Goal: Obtain resource: Download file/media

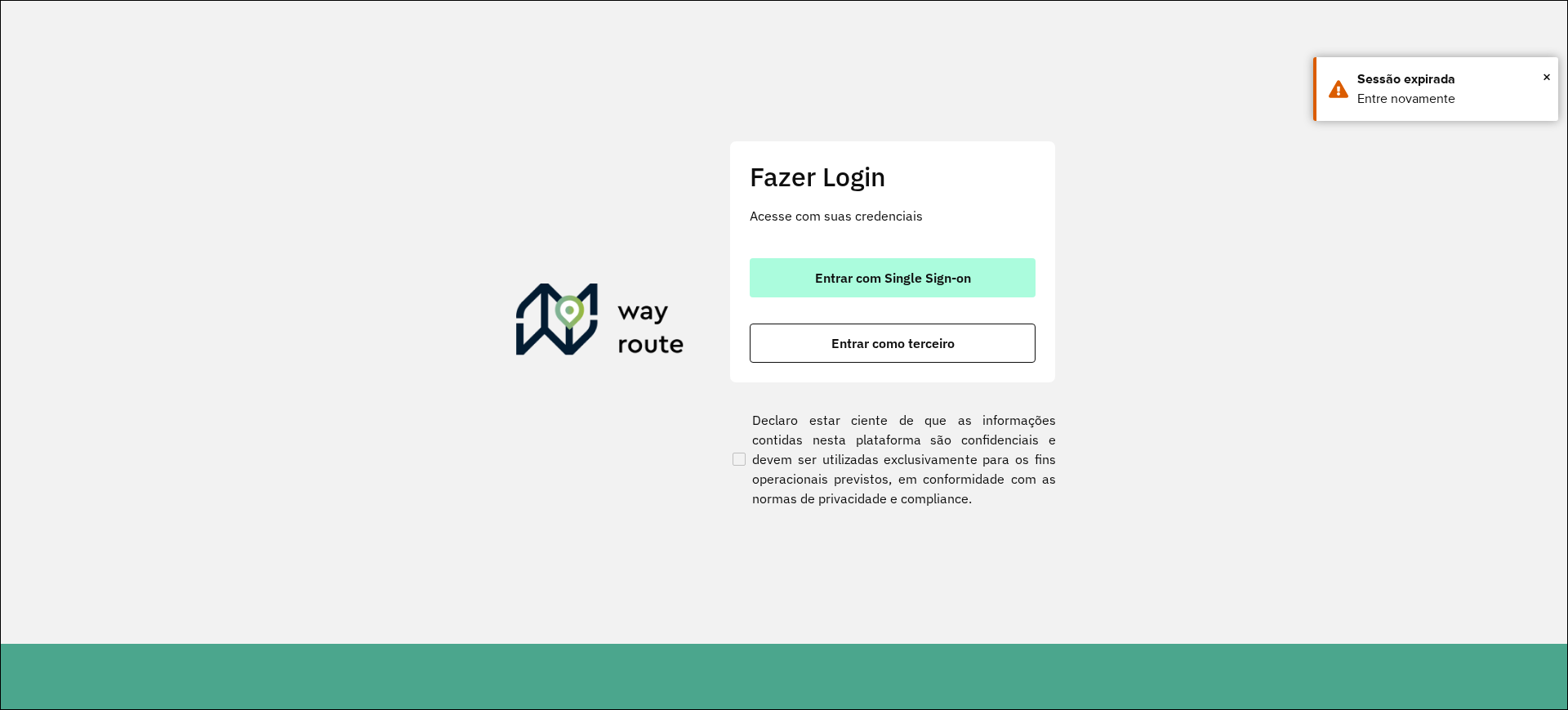
click at [934, 258] on button "Entrar com Single Sign-on" at bounding box center [893, 277] width 286 height 39
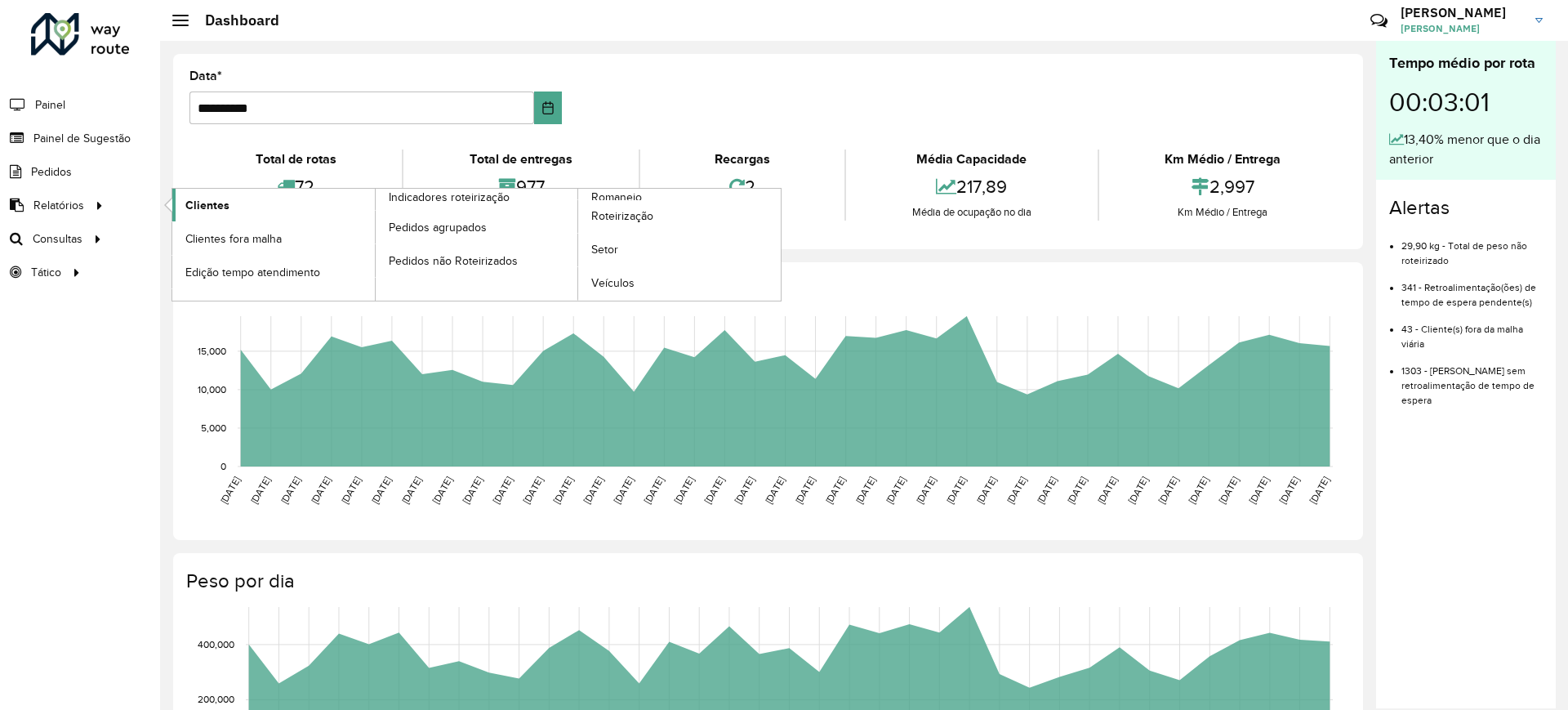
click at [214, 205] on span "Clientes" at bounding box center [207, 205] width 44 height 17
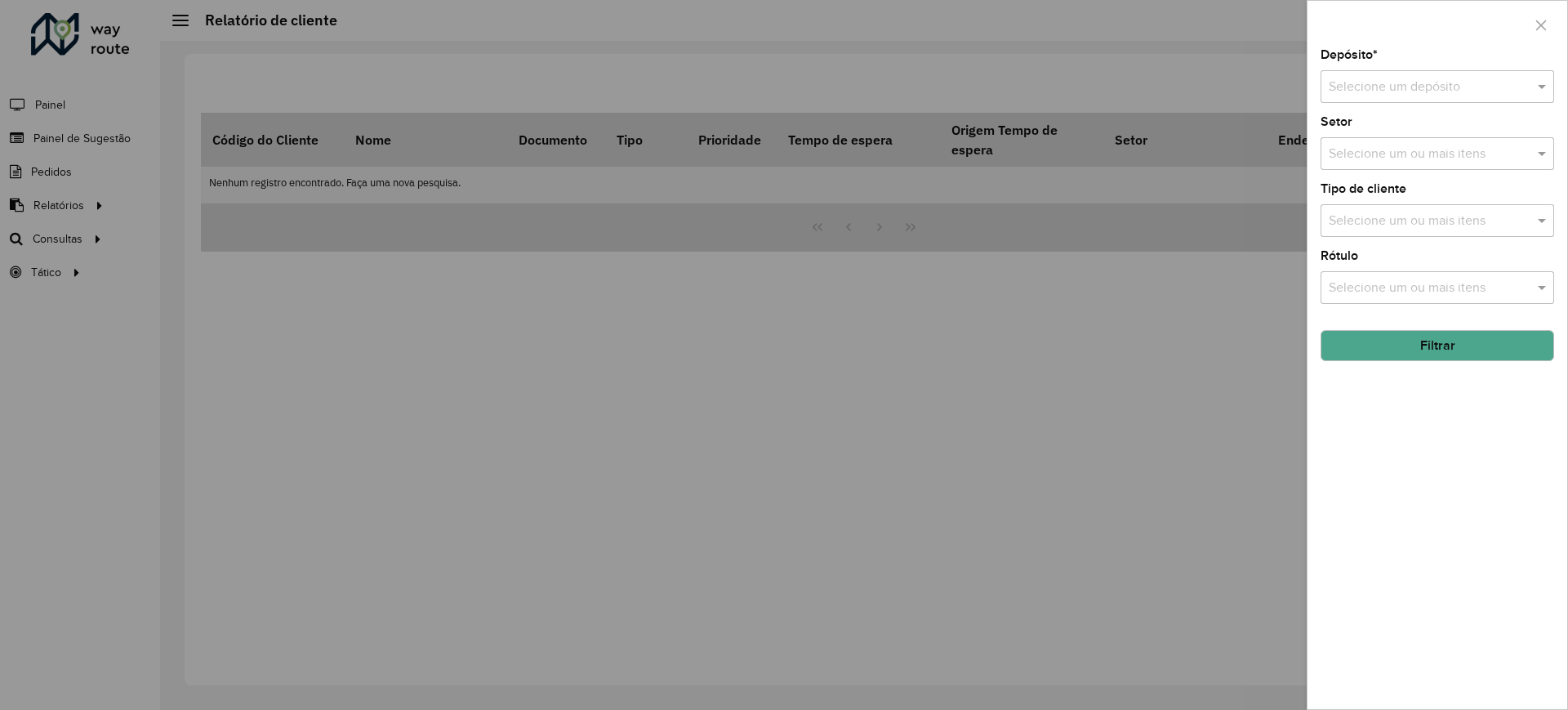
click at [1249, 85] on input "text" at bounding box center [1421, 87] width 184 height 20
click at [1249, 131] on div "CDD Contagem" at bounding box center [1437, 134] width 232 height 27
click at [1249, 345] on button "Filtrar" at bounding box center [1437, 345] width 233 height 31
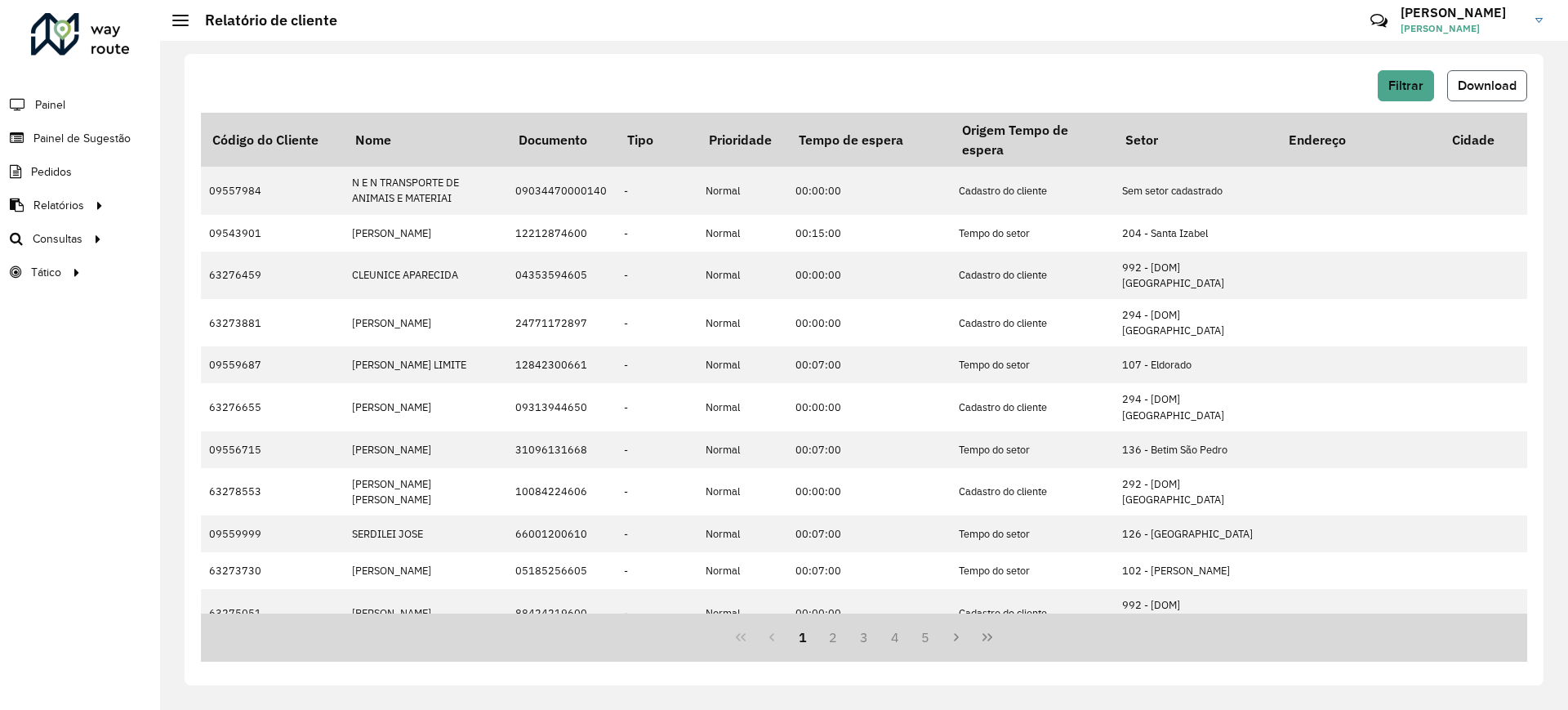
click at [1249, 82] on span "Download" at bounding box center [1487, 85] width 59 height 14
